Goal: Task Accomplishment & Management: Use online tool/utility

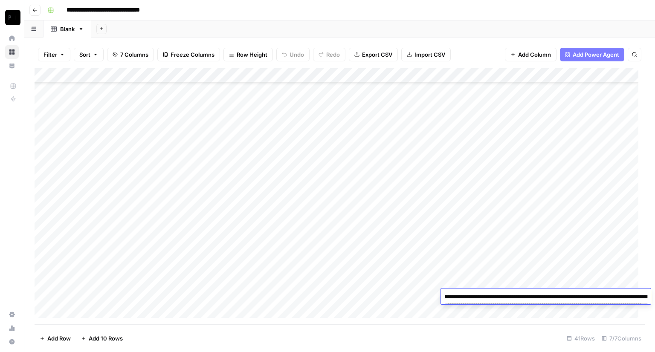
scroll to position [373, 0]
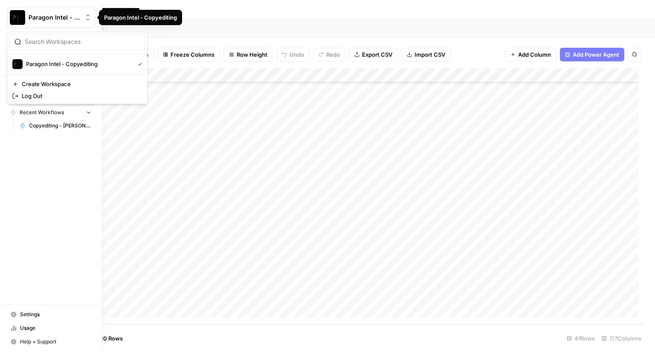
click at [39, 13] on span "Paragon Intel - Copyediting" at bounding box center [55, 17] width 52 height 9
click at [44, 64] on span "Paragon Intel - Copyediting" at bounding box center [78, 64] width 105 height 9
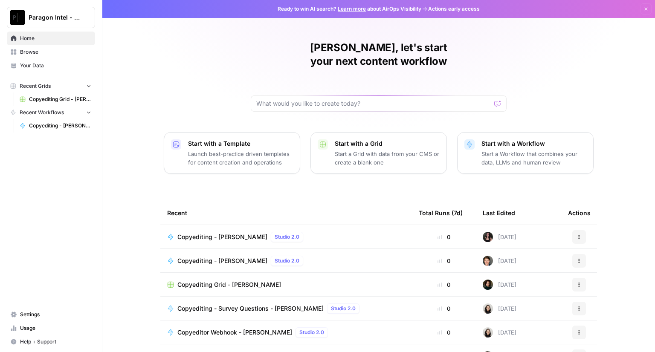
click at [200, 233] on span "Copyediting - [PERSON_NAME]" at bounding box center [222, 237] width 90 height 9
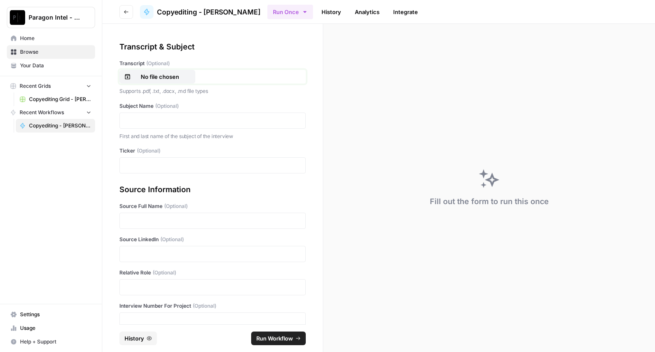
click at [164, 77] on p "No file chosen" at bounding box center [160, 76] width 55 height 9
click at [136, 121] on p at bounding box center [212, 120] width 175 height 9
click at [142, 162] on p at bounding box center [212, 165] width 175 height 9
click at [135, 220] on p at bounding box center [212, 221] width 175 height 9
click at [136, 260] on div at bounding box center [212, 254] width 186 height 16
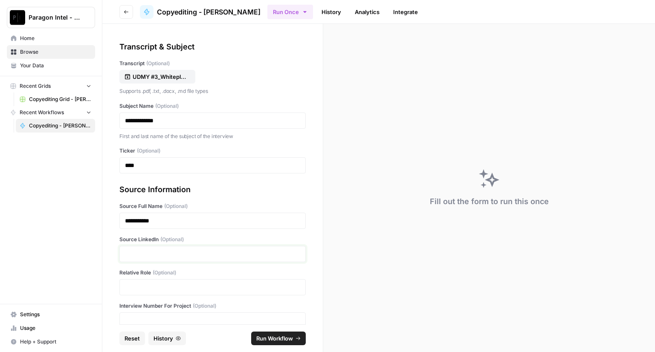
click at [136, 256] on p at bounding box center [212, 254] width 175 height 9
click at [259, 39] on div "**********" at bounding box center [212, 174] width 220 height 301
click at [148, 276] on div "Relative Role (Optional)" at bounding box center [212, 282] width 186 height 26
click at [149, 282] on div at bounding box center [212, 287] width 186 height 16
click at [148, 284] on p at bounding box center [212, 287] width 175 height 9
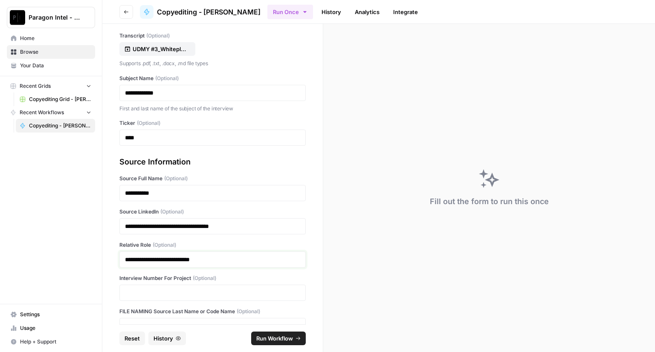
scroll to position [46, 0]
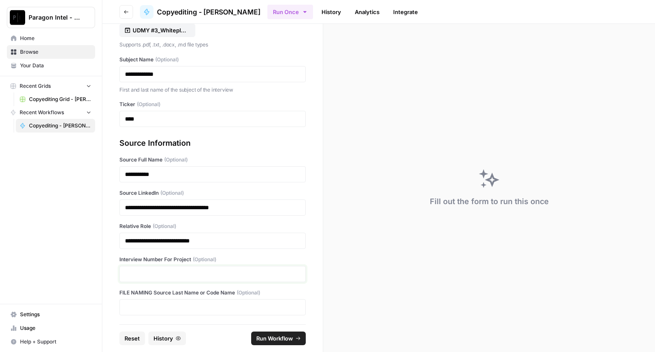
click at [182, 273] on p at bounding box center [212, 274] width 175 height 9
click at [261, 338] on span "Run Workflow" at bounding box center [274, 338] width 37 height 9
